Goal: Obtain resource: Obtain resource

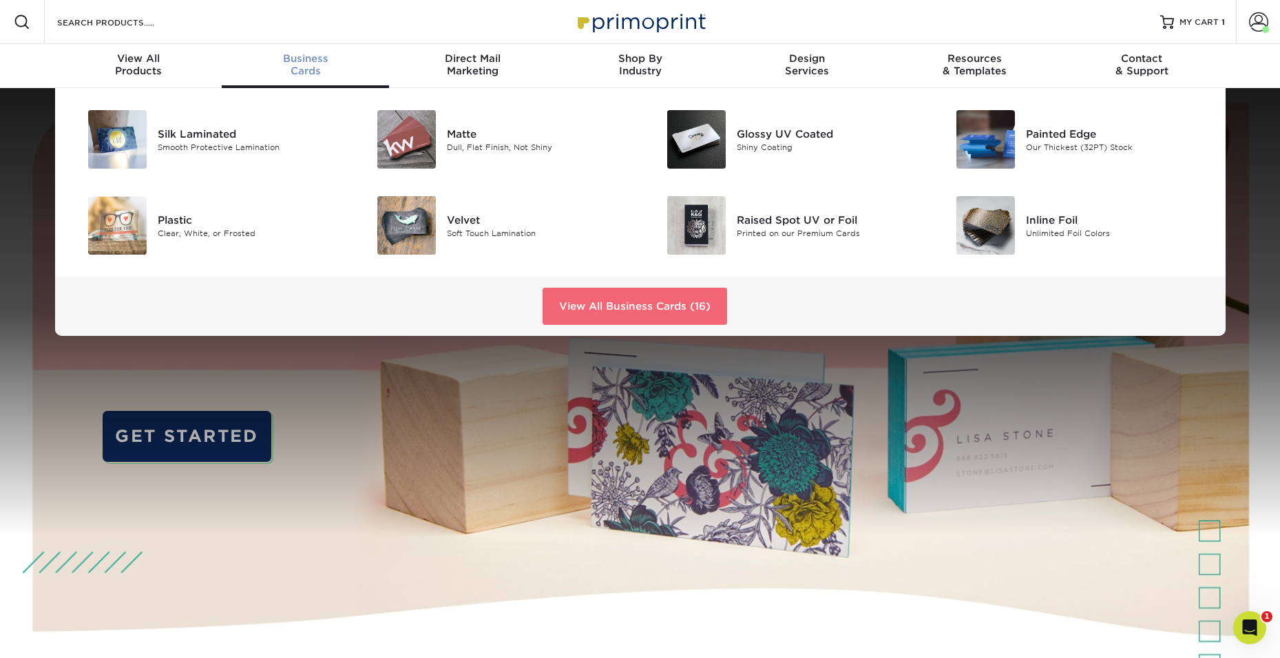
click at [645, 302] on link "View All Business Cards (16)" at bounding box center [635, 306] width 185 height 37
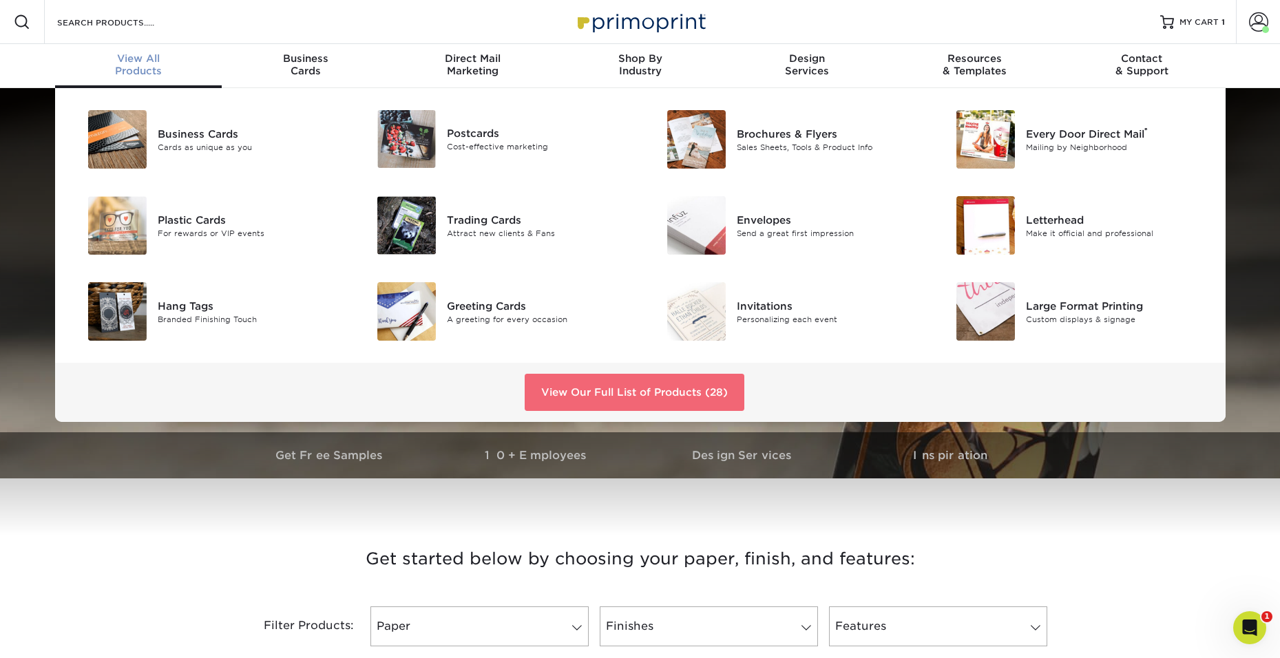
click at [587, 385] on link "View Our Full List of Products (28)" at bounding box center [635, 392] width 220 height 37
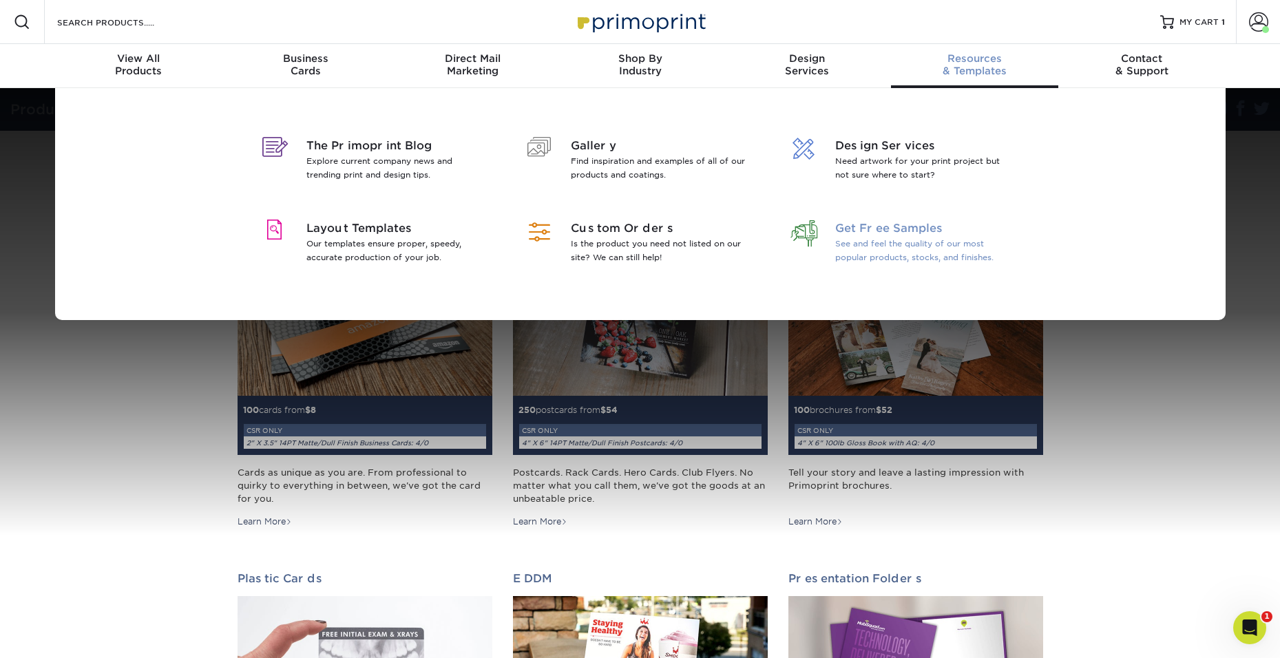
click at [881, 227] on span "Get Free Samples" at bounding box center [924, 228] width 178 height 17
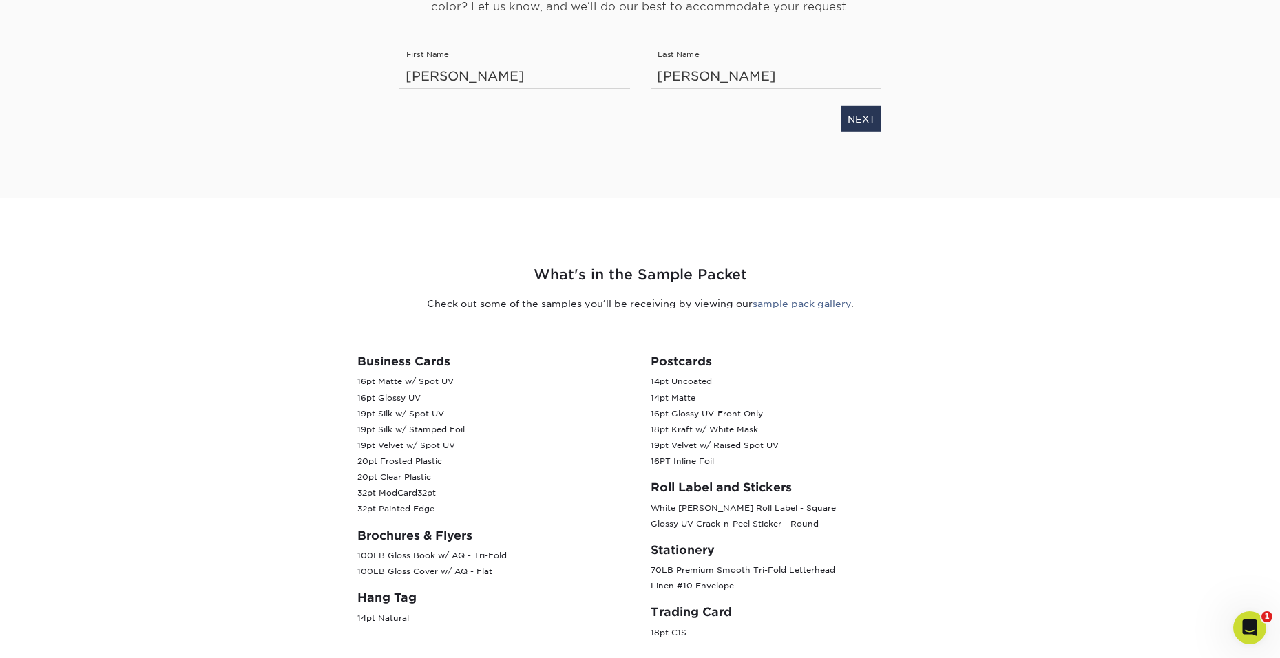
scroll to position [355, 0]
